Goal: Navigation & Orientation: Find specific page/section

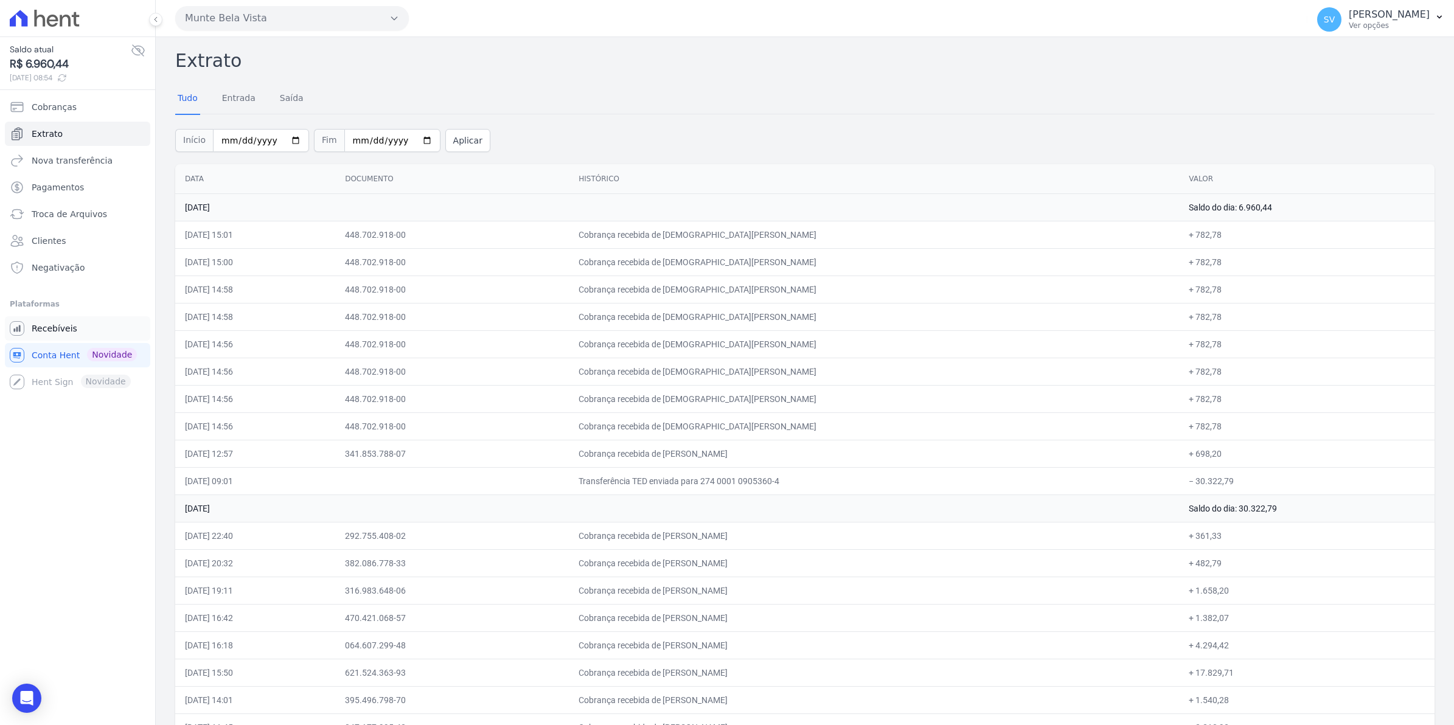
click at [47, 332] on span "Recebíveis" at bounding box center [55, 328] width 46 height 12
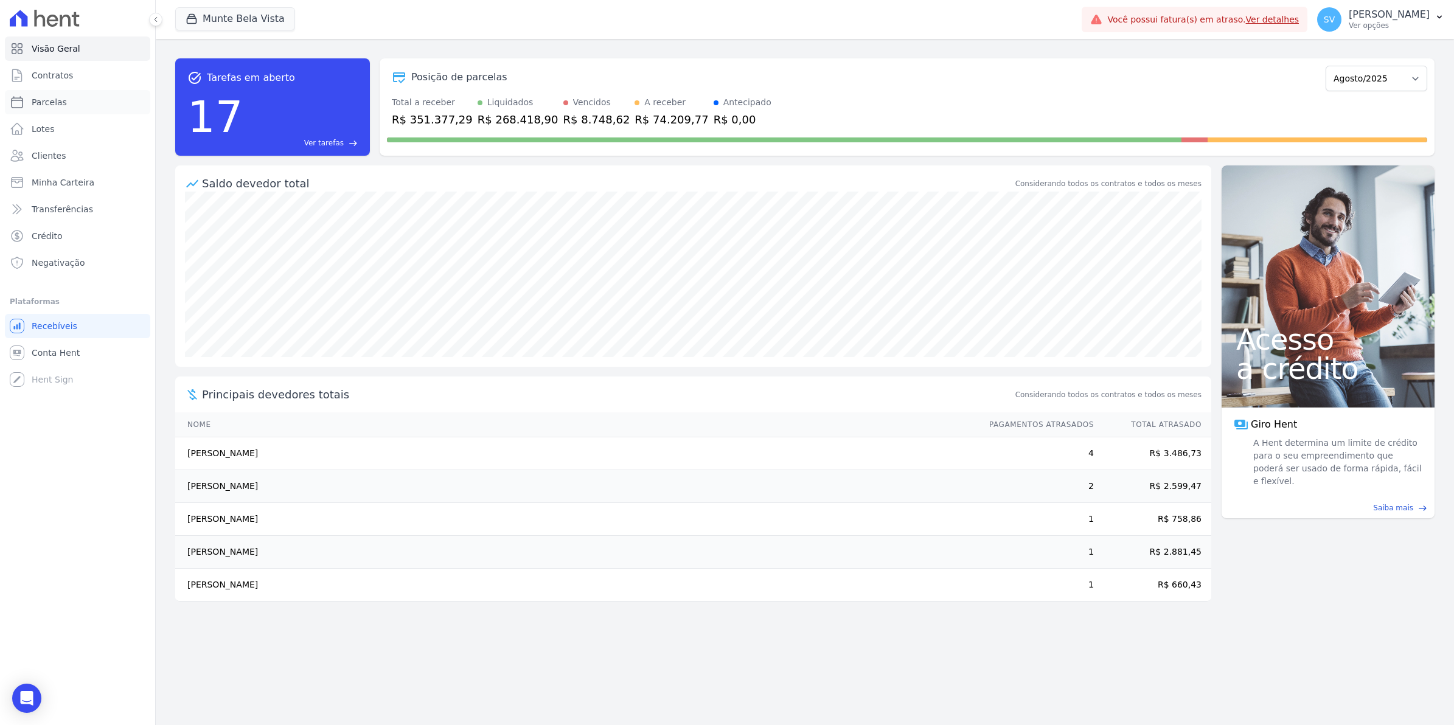
click at [44, 97] on span "Parcelas" at bounding box center [49, 102] width 35 height 12
select select
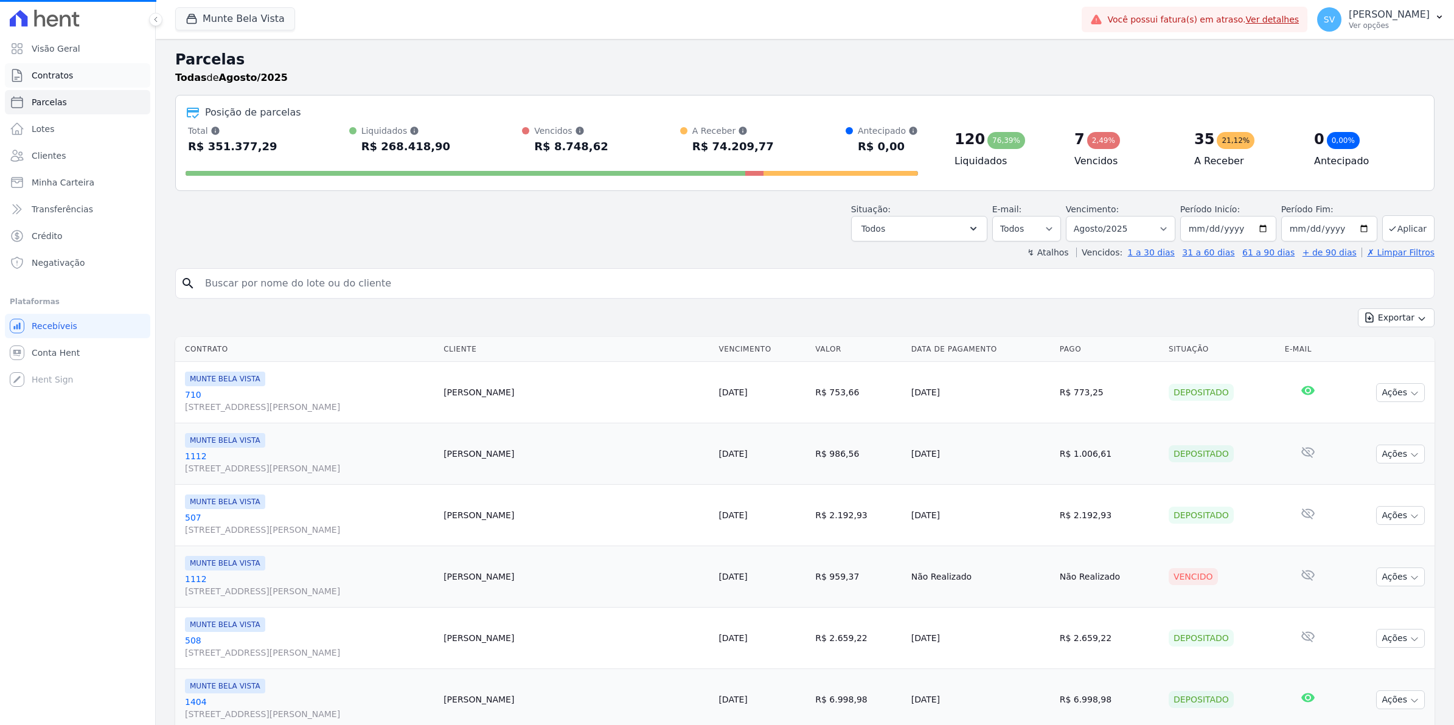
select select
click at [44, 78] on span "Contratos" at bounding box center [52, 75] width 41 height 12
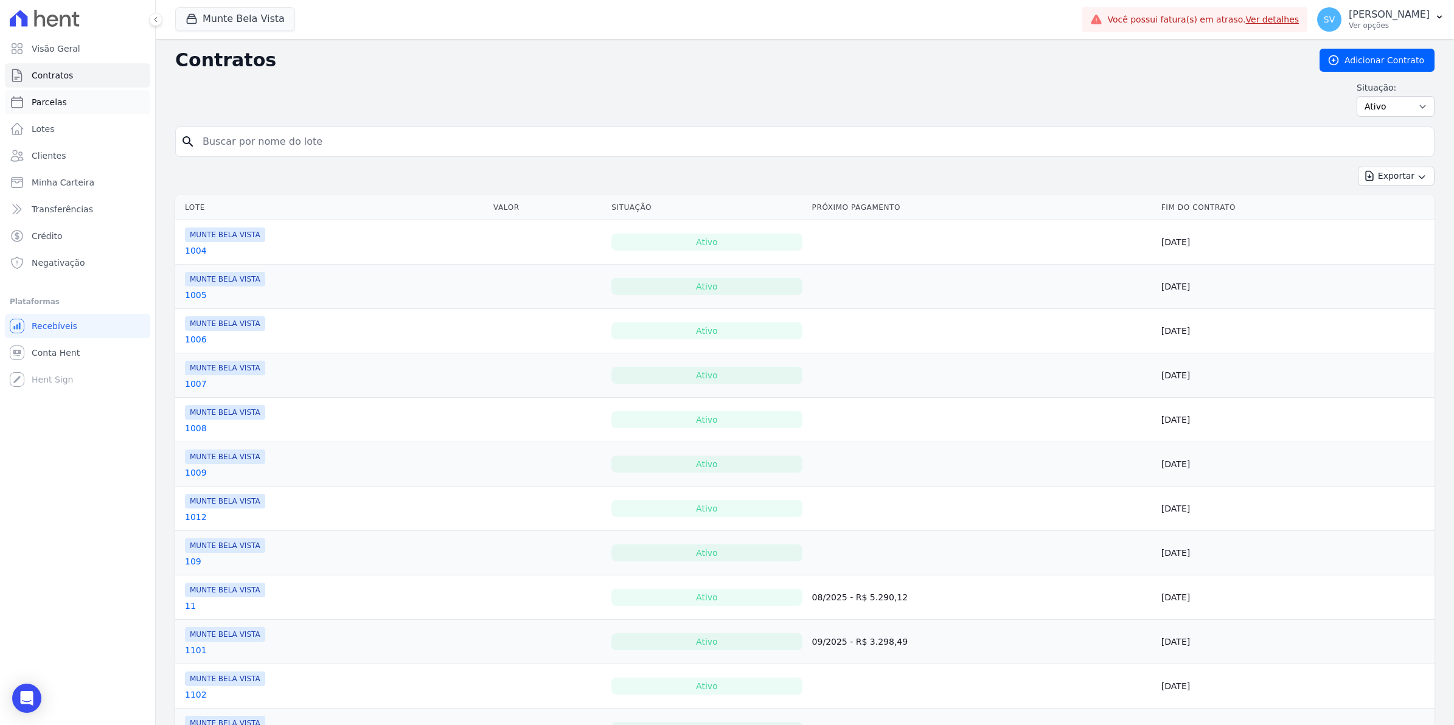
click at [41, 107] on span "Parcelas" at bounding box center [49, 102] width 35 height 12
select select
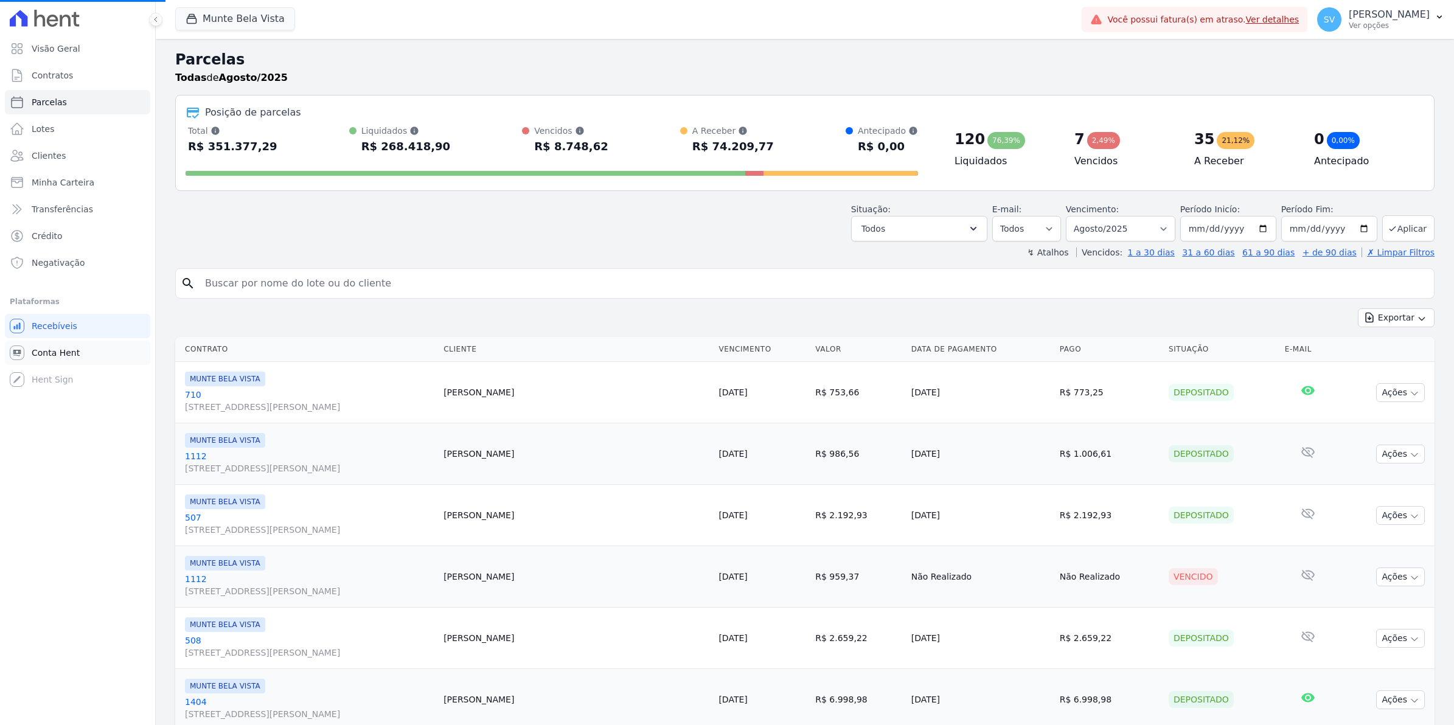
click at [54, 349] on span "Conta Hent" at bounding box center [56, 353] width 48 height 12
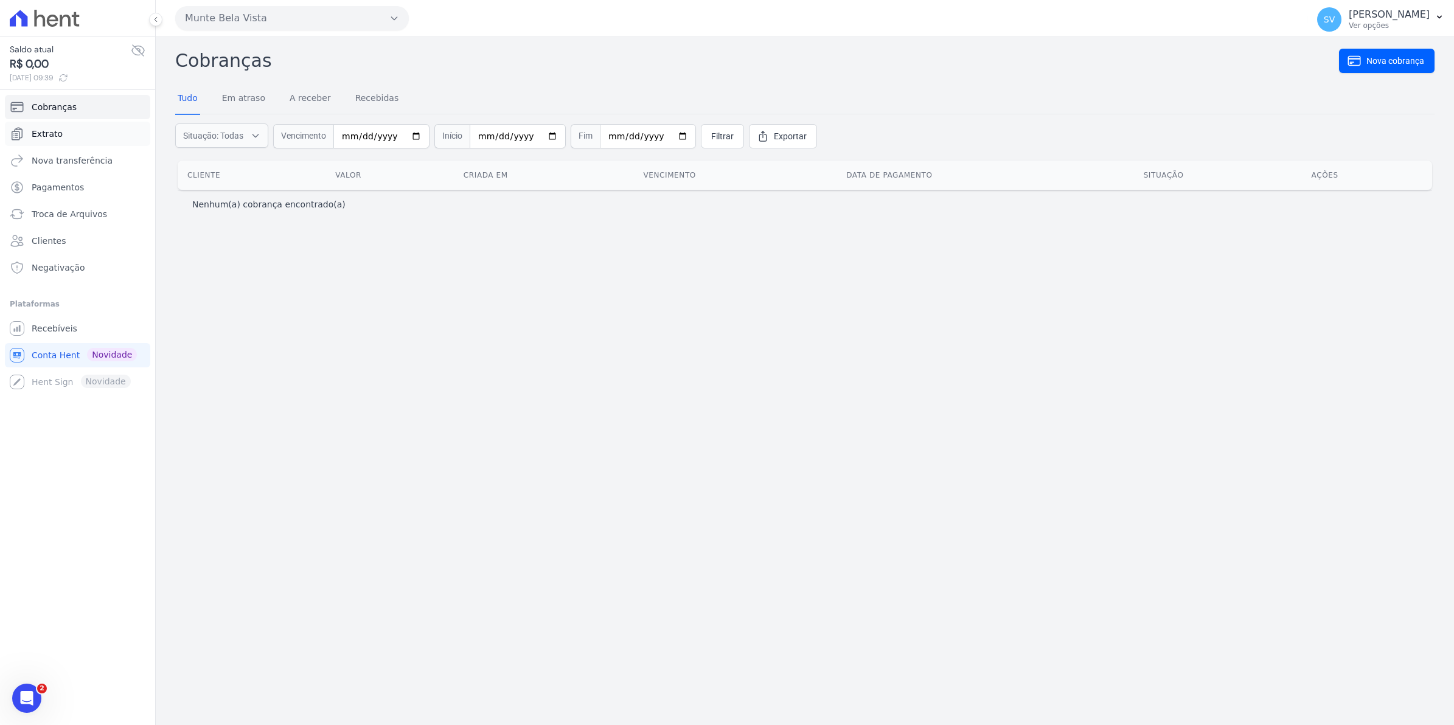
click at [44, 128] on span "Extrato" at bounding box center [47, 134] width 31 height 12
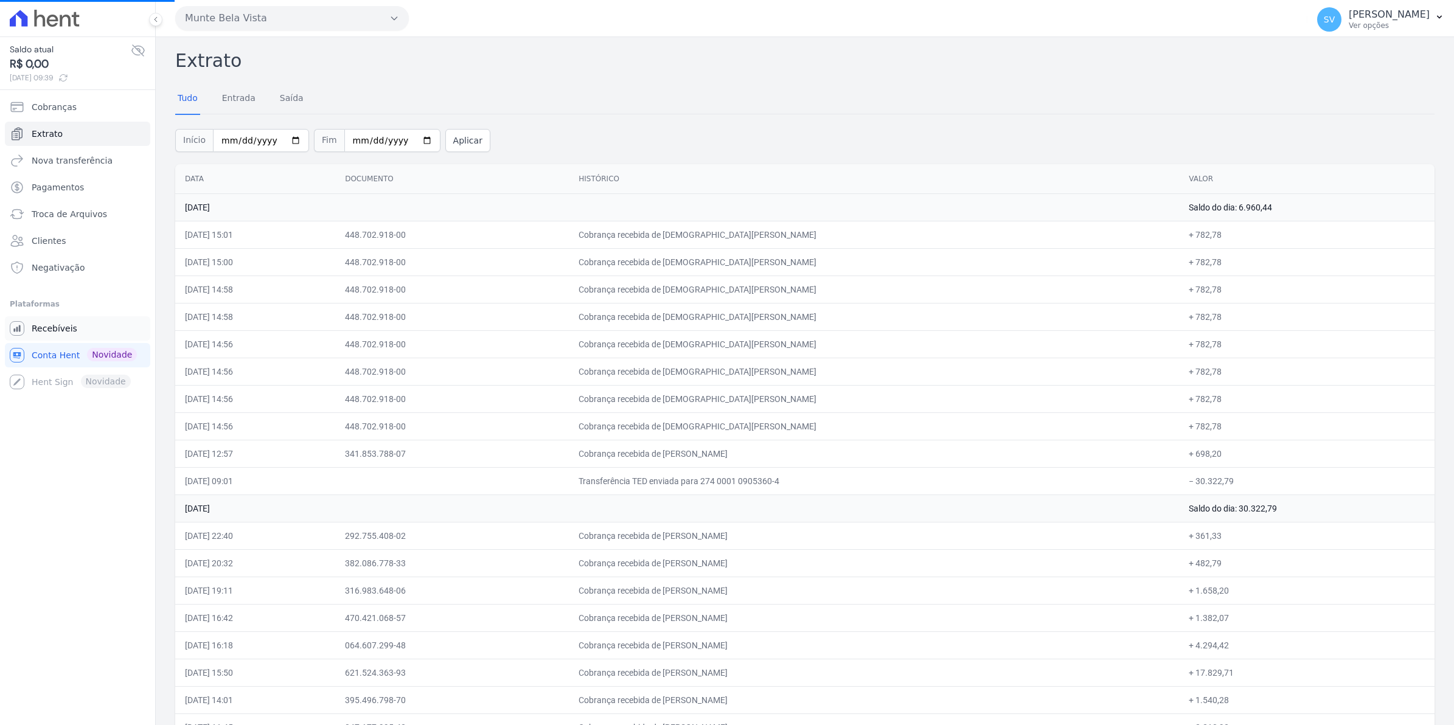
click at [49, 326] on span "Recebíveis" at bounding box center [55, 328] width 46 height 12
